Goal: Information Seeking & Learning: Learn about a topic

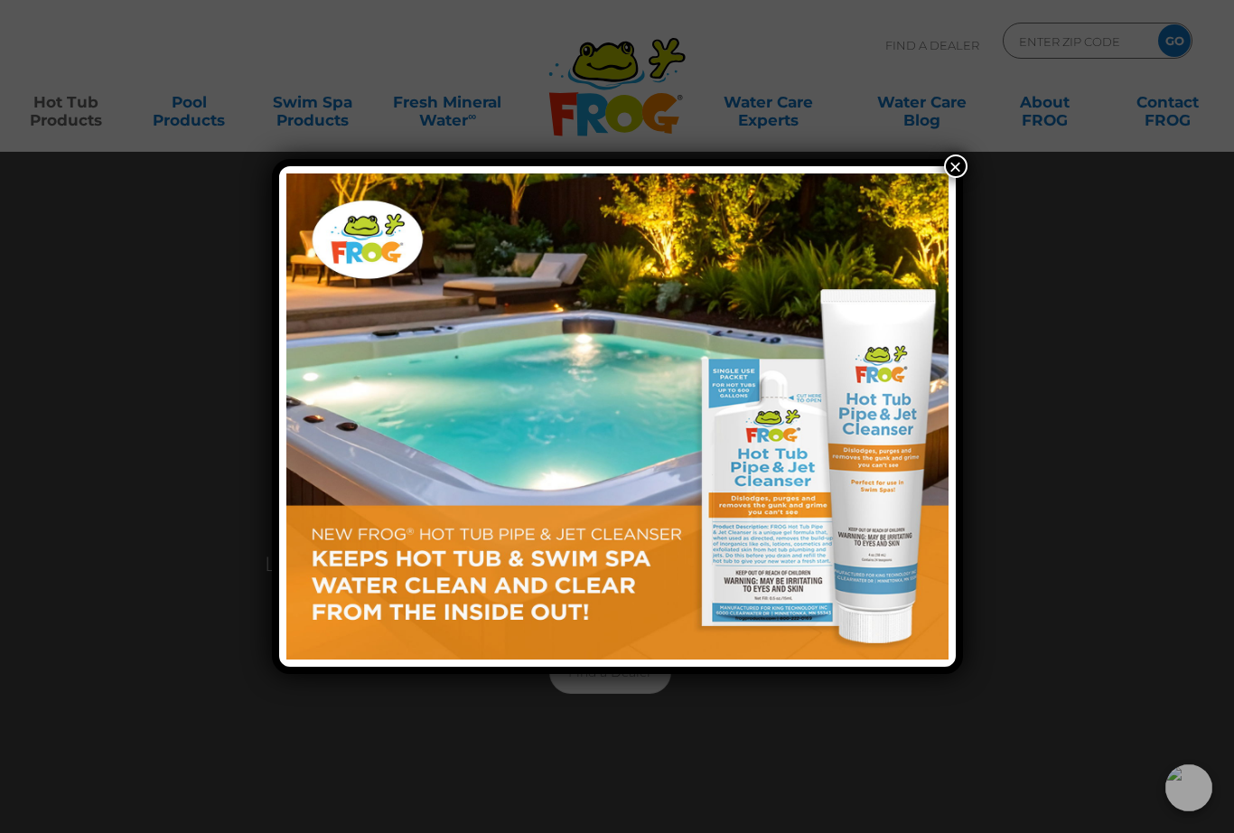
click at [951, 174] on button "×" at bounding box center [955, 165] width 23 height 23
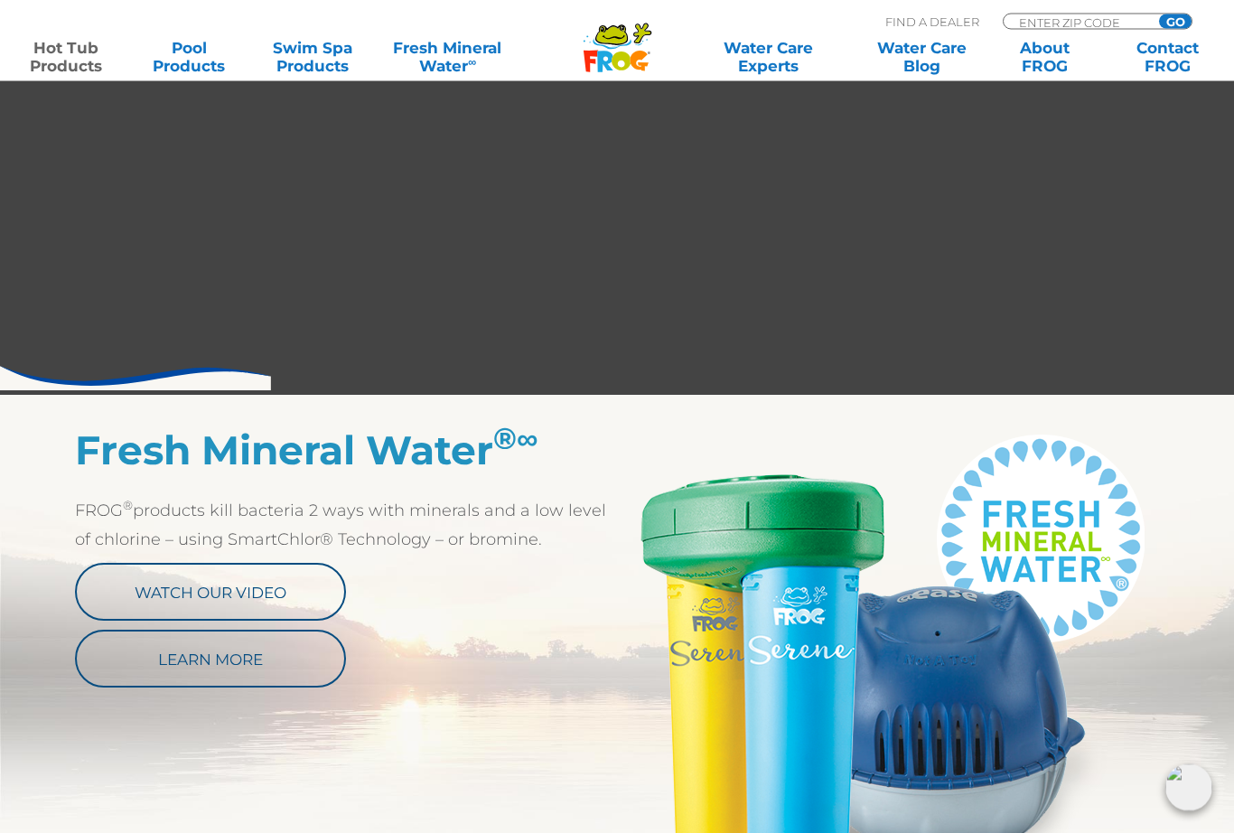
scroll to position [635, 0]
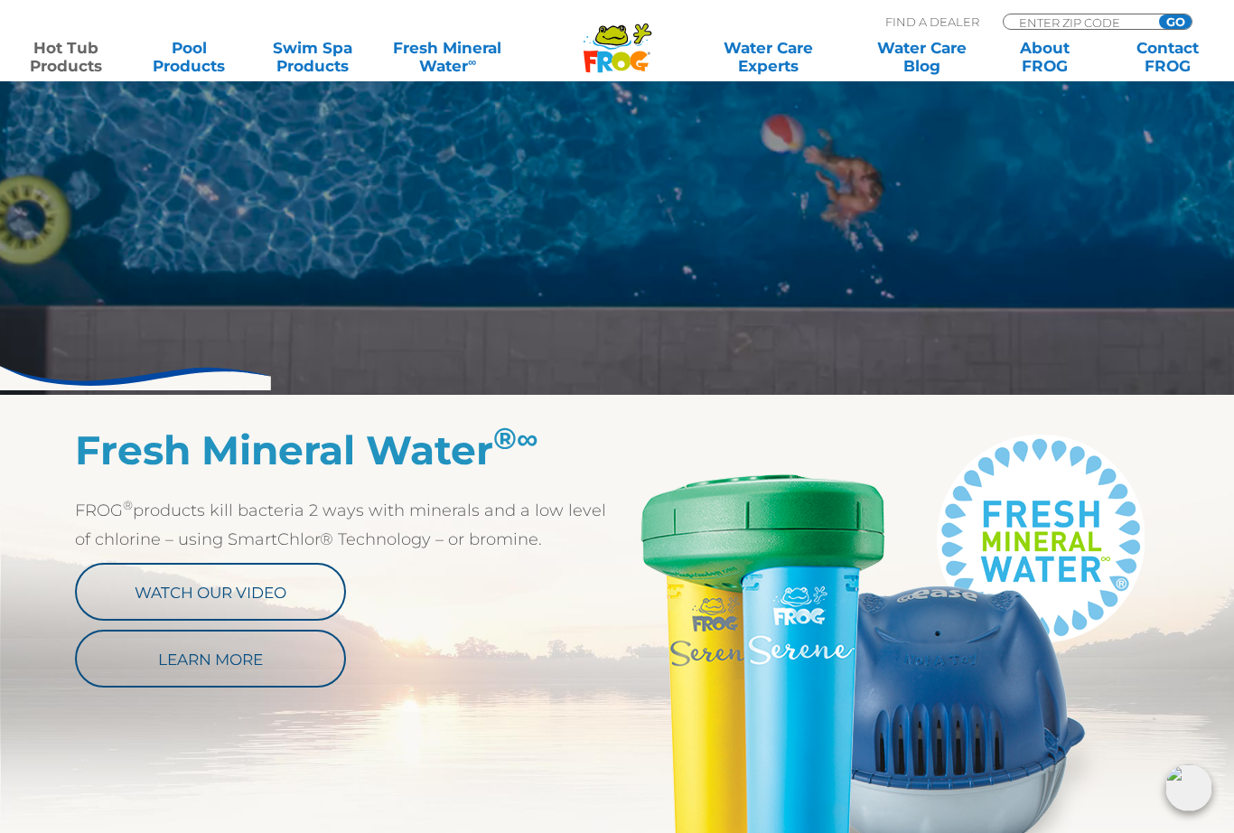
click at [270, 578] on link "Watch Our Video" at bounding box center [210, 592] width 271 height 58
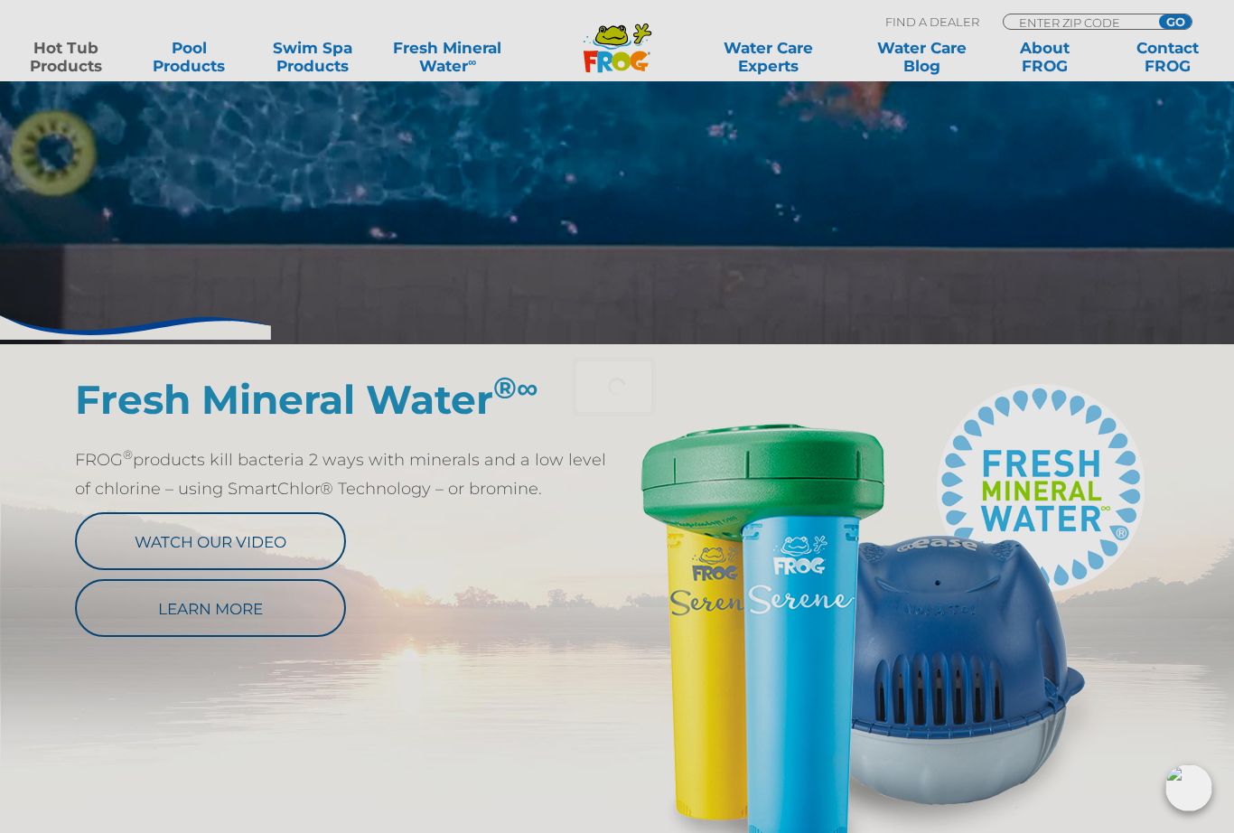
scroll to position [688, 0]
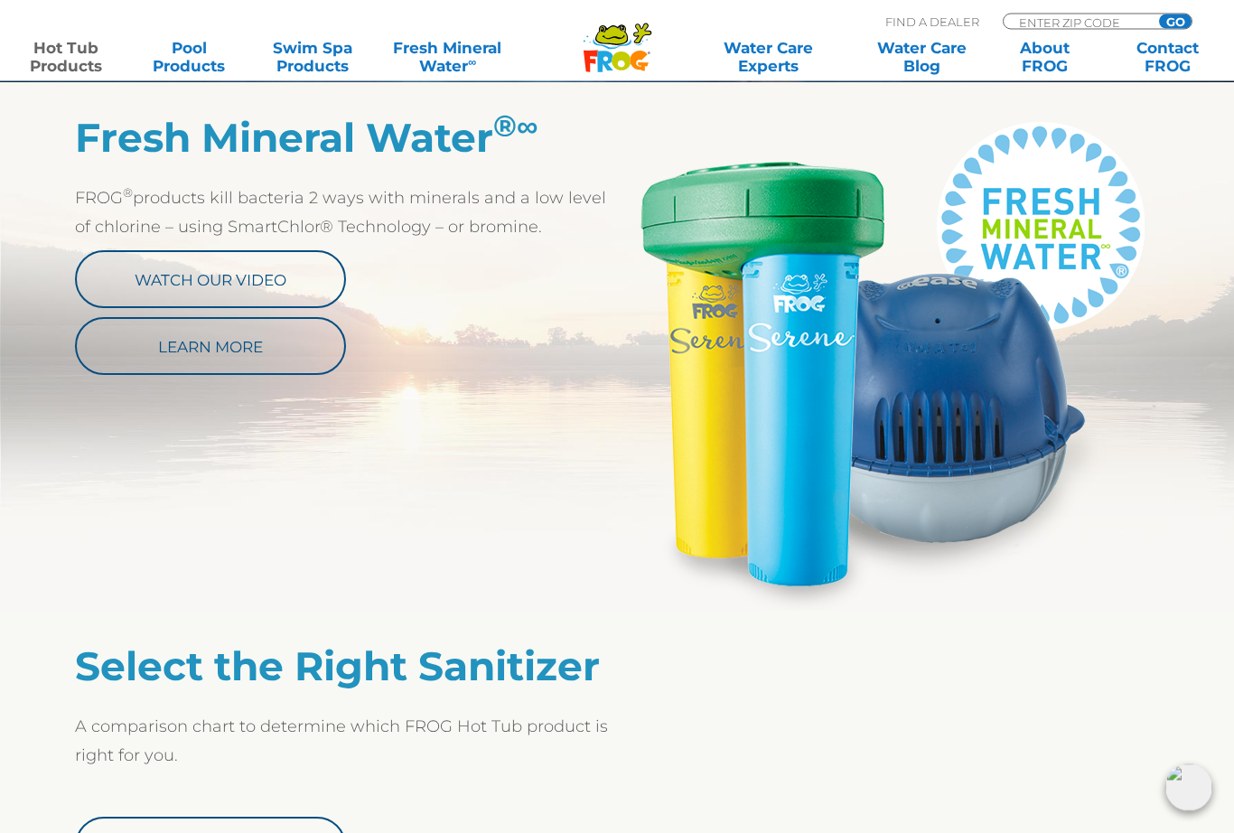
scroll to position [947, 0]
click at [250, 347] on link "Learn More" at bounding box center [210, 346] width 271 height 58
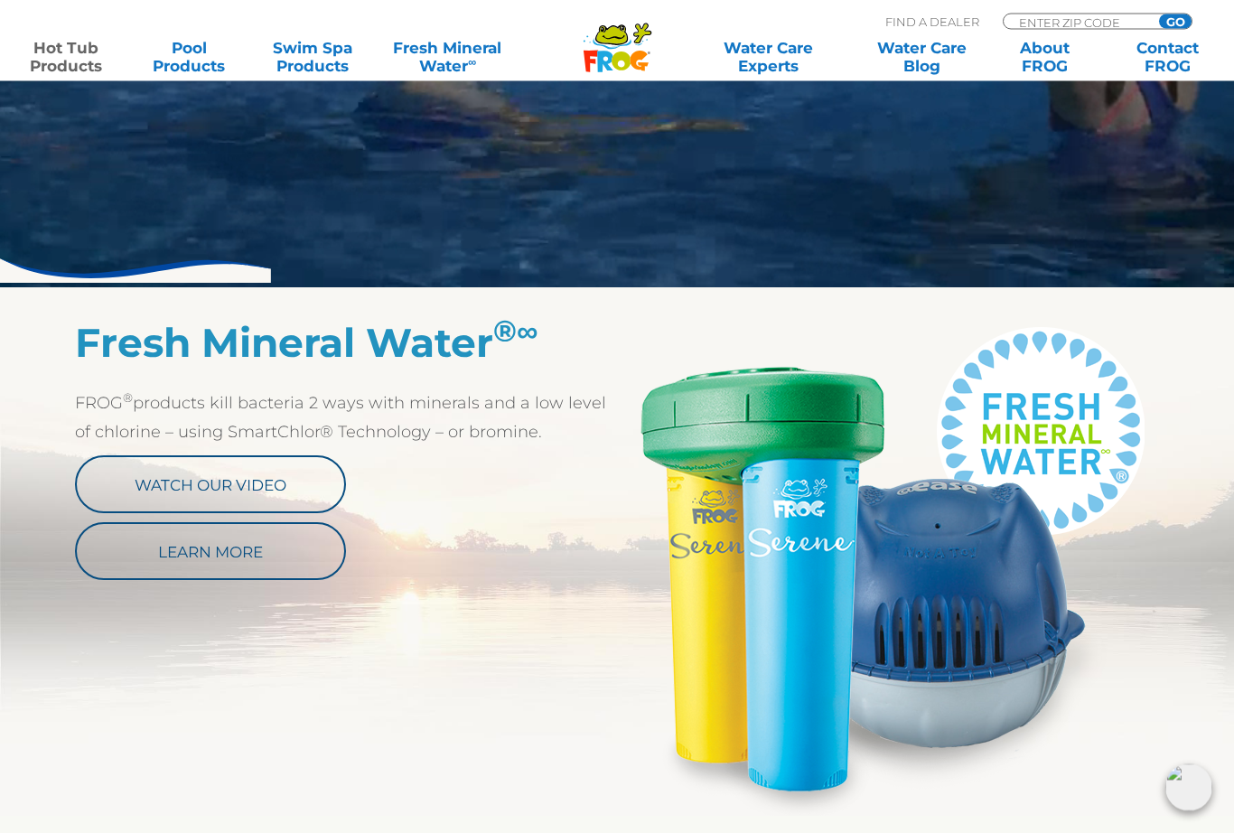
scroll to position [742, 0]
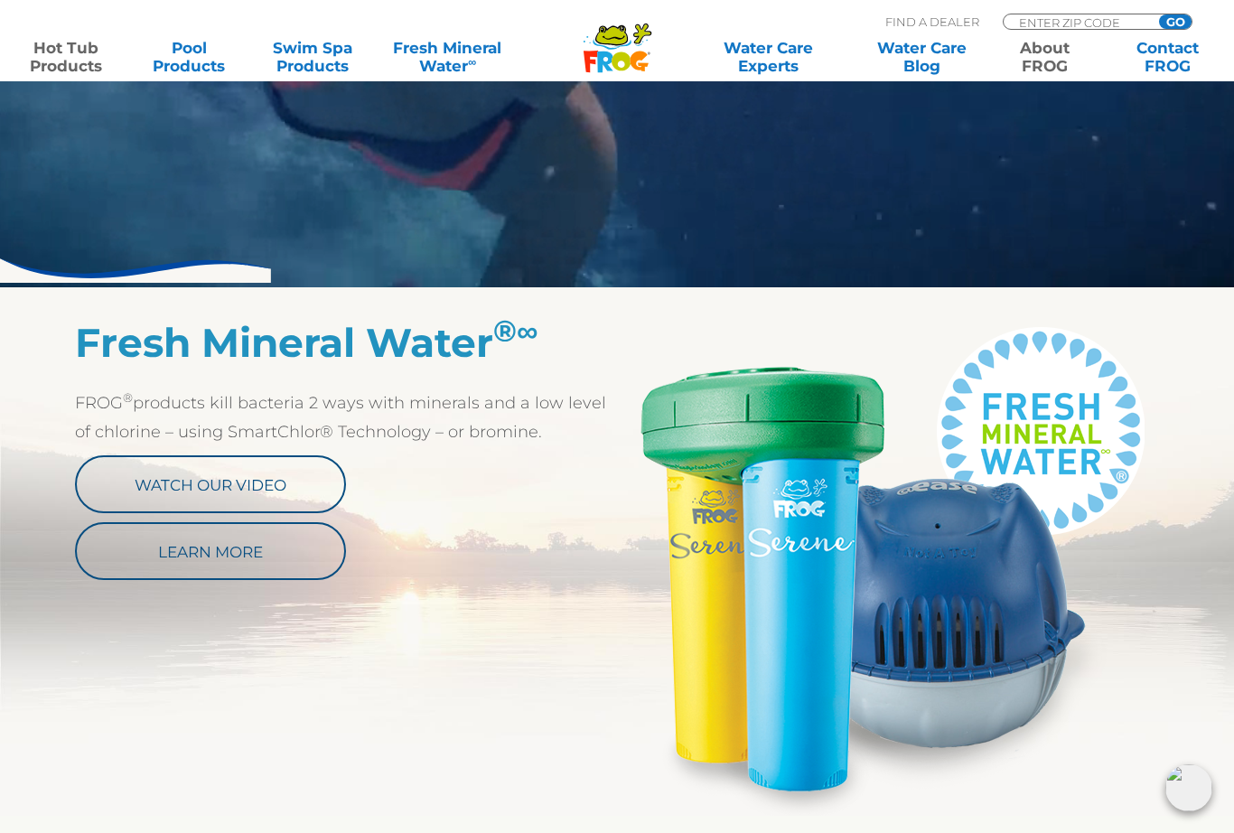
click at [1036, 56] on link "About FROG" at bounding box center [1045, 57] width 96 height 36
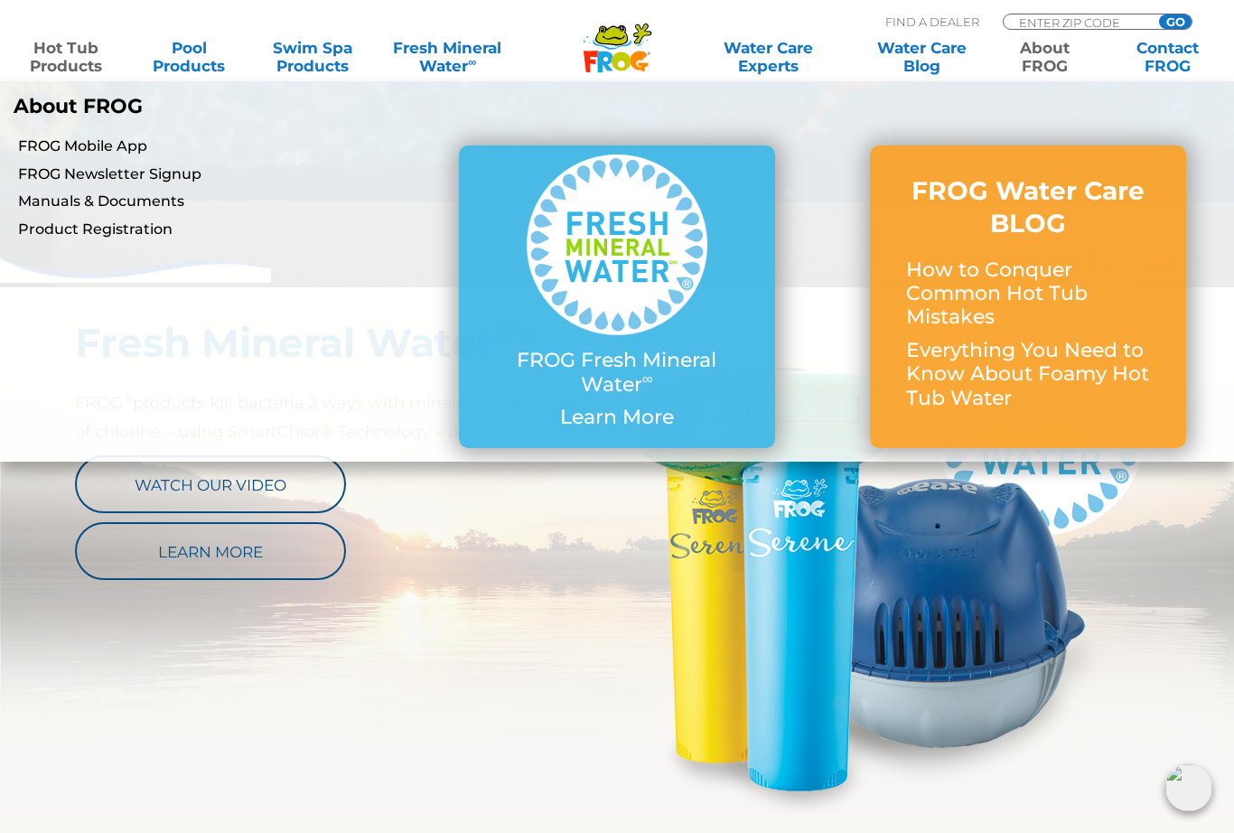
click at [637, 282] on img at bounding box center [616, 244] width 181 height 181
click at [615, 374] on p "FROG Fresh Mineral Water ∞" at bounding box center [617, 373] width 244 height 48
click at [643, 256] on img at bounding box center [616, 244] width 181 height 181
click at [621, 417] on p "Learn More" at bounding box center [617, 416] width 244 height 23
click at [618, 415] on p "Learn More" at bounding box center [617, 416] width 244 height 23
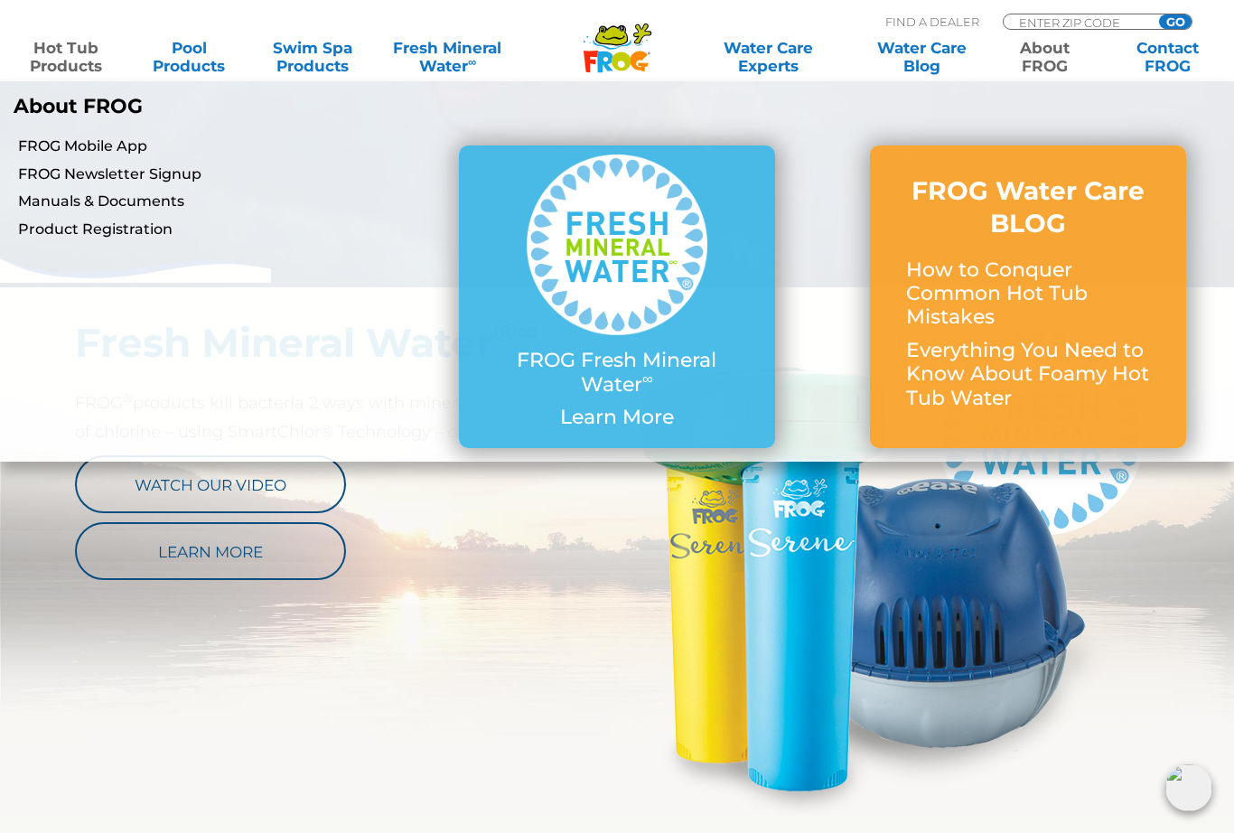
click at [625, 400] on link "FROG Fresh Mineral Water ∞ Learn More" at bounding box center [617, 296] width 244 height 284
click at [614, 319] on img at bounding box center [616, 244] width 181 height 181
click at [610, 285] on img at bounding box center [616, 244] width 181 height 181
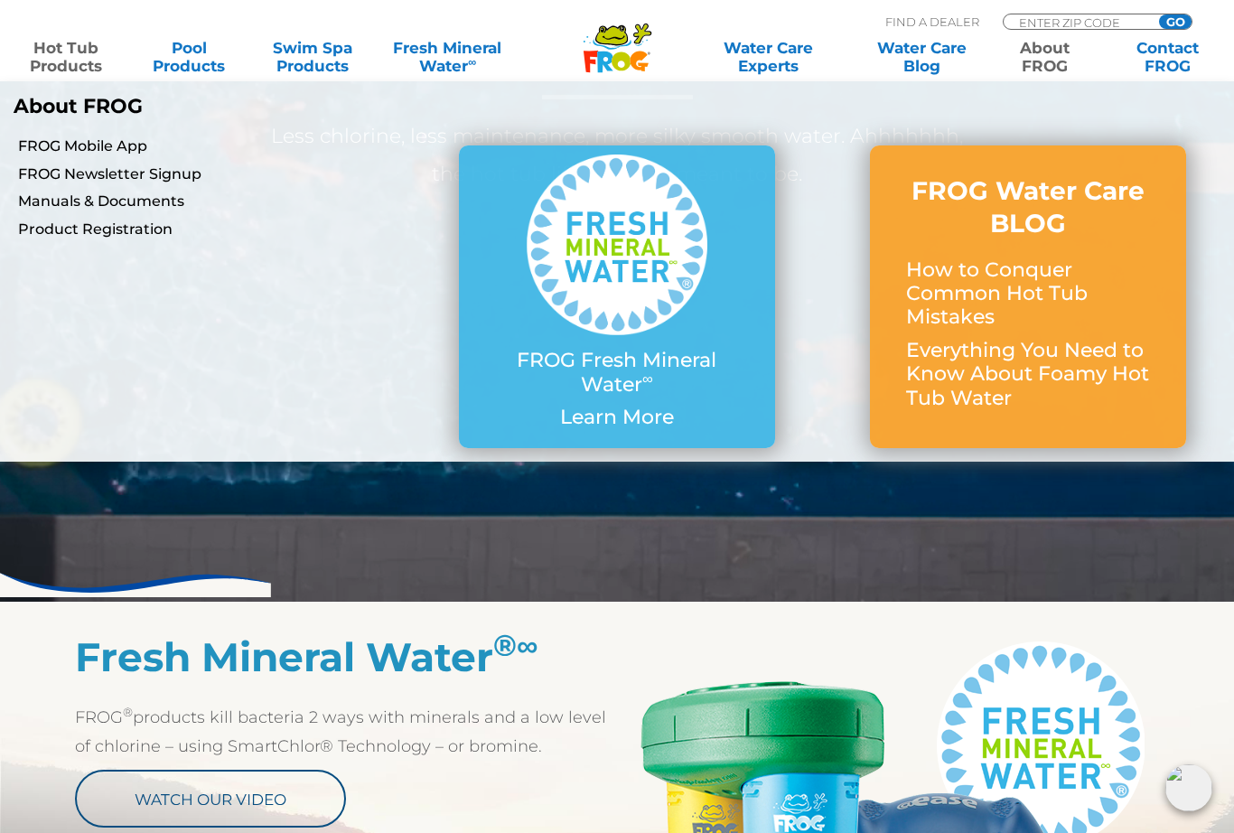
scroll to position [426, 0]
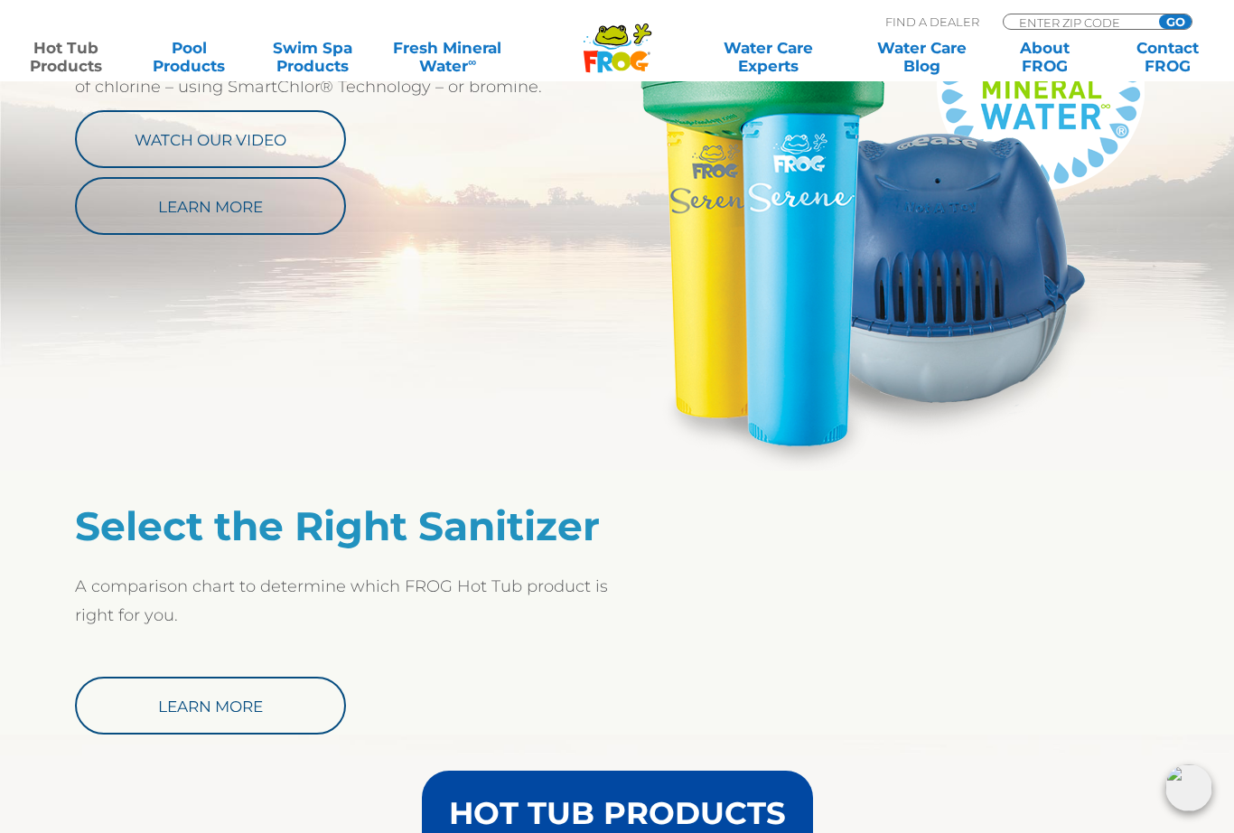
scroll to position [1081, 0]
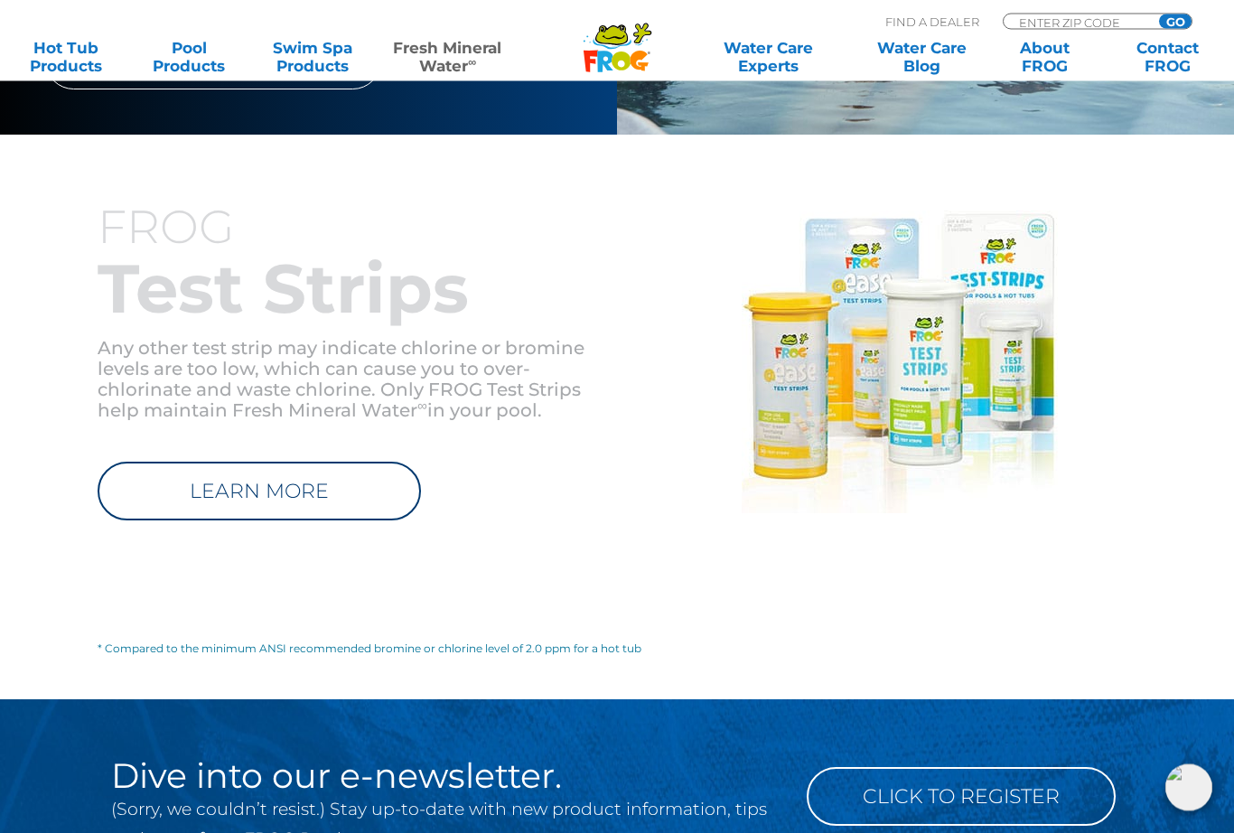
scroll to position [2083, 0]
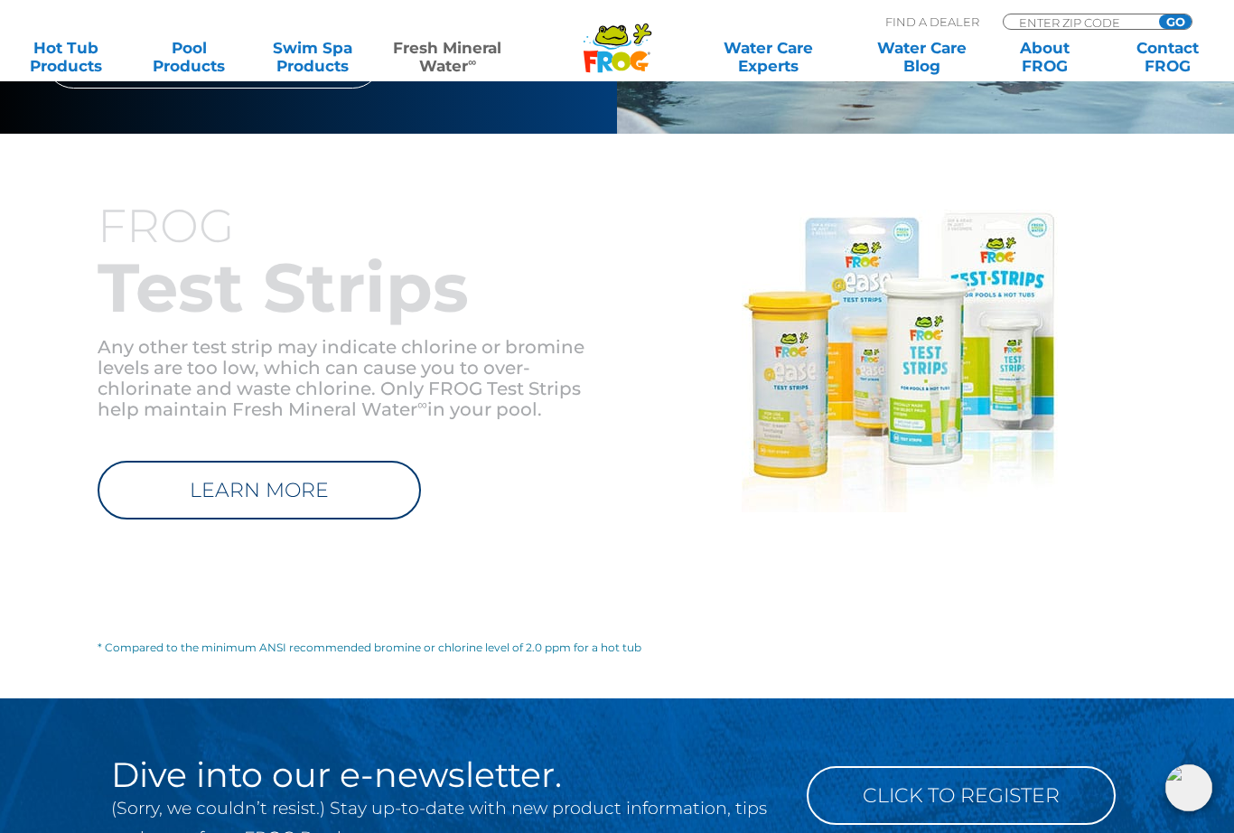
click at [285, 461] on link "LEARN MORE" at bounding box center [259, 490] width 323 height 59
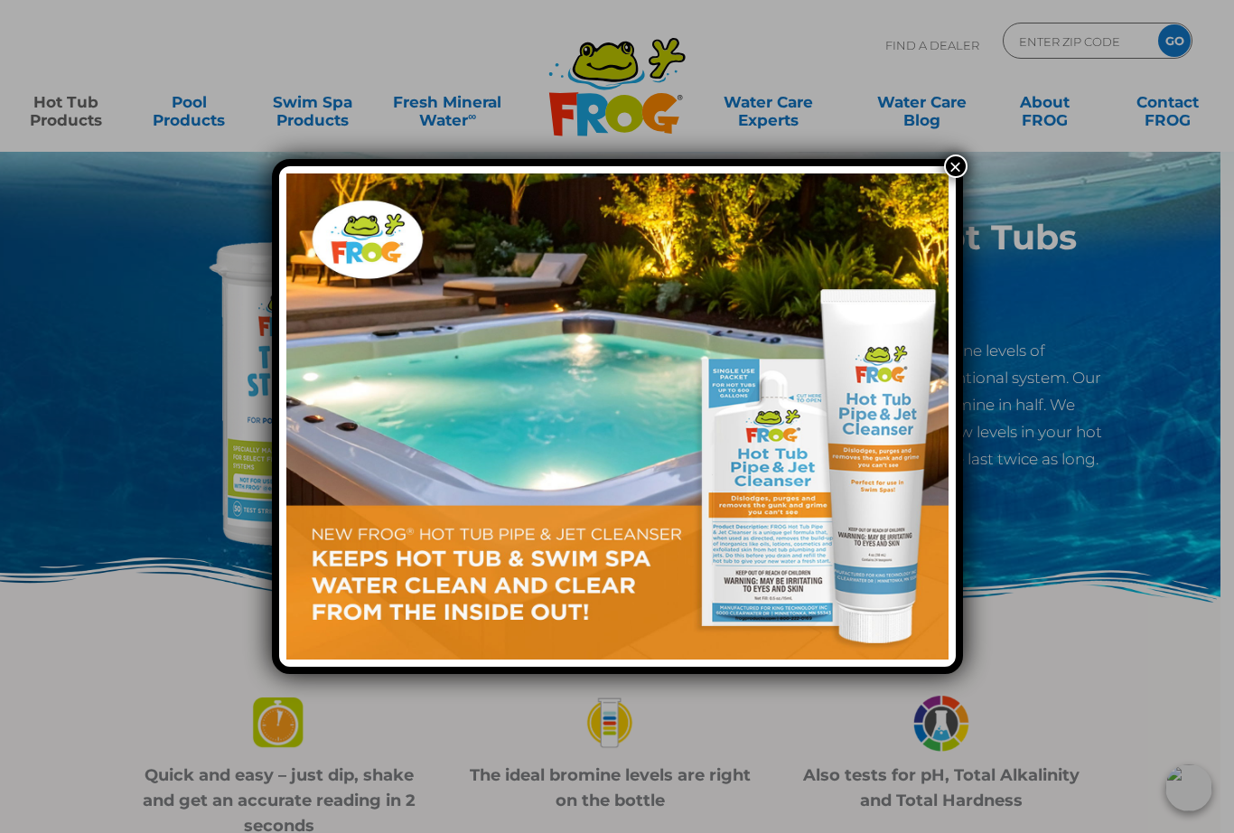
click at [106, 494] on div "×" at bounding box center [617, 416] width 1234 height 833
click at [950, 176] on button "×" at bounding box center [955, 165] width 23 height 23
